Goal: Task Accomplishment & Management: Use online tool/utility

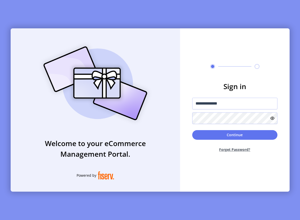
click at [251, 130] on form "**********" at bounding box center [235, 118] width 110 height 75
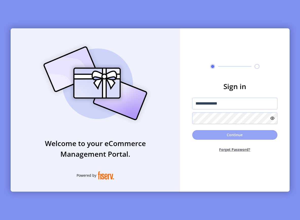
click at [246, 135] on button "Continue" at bounding box center [234, 135] width 85 height 10
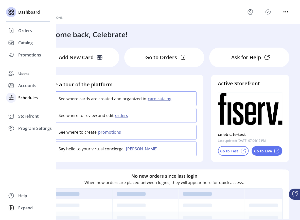
click at [38, 99] on span "Schedules" at bounding box center [28, 98] width 20 height 6
click at [17, 101] on div "Schedules" at bounding box center [28, 98] width 44 height 12
click at [31, 98] on span "Schedules" at bounding box center [28, 98] width 20 height 6
click at [29, 97] on span "Schedules" at bounding box center [28, 98] width 20 height 6
click at [30, 83] on span "Accounts" at bounding box center [27, 86] width 18 height 6
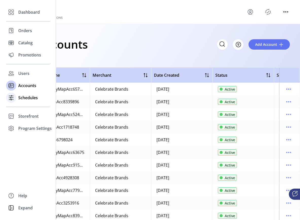
click at [28, 98] on span "Schedules" at bounding box center [28, 98] width 20 height 6
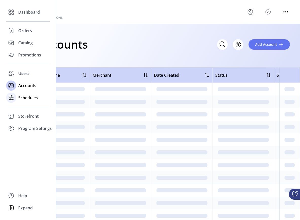
click at [21, 98] on span "Schedules" at bounding box center [28, 98] width 20 height 6
